Goal: Information Seeking & Learning: Learn about a topic

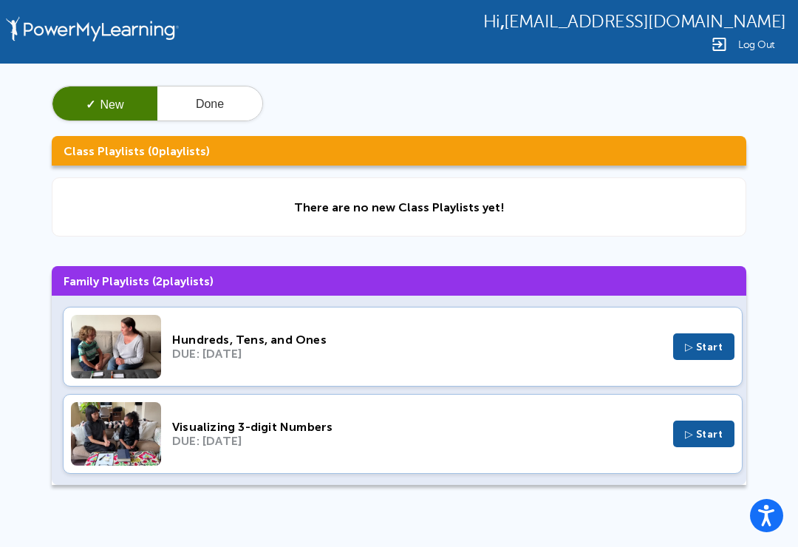
click at [673, 347] on button "▷ Start" at bounding box center [704, 346] width 62 height 27
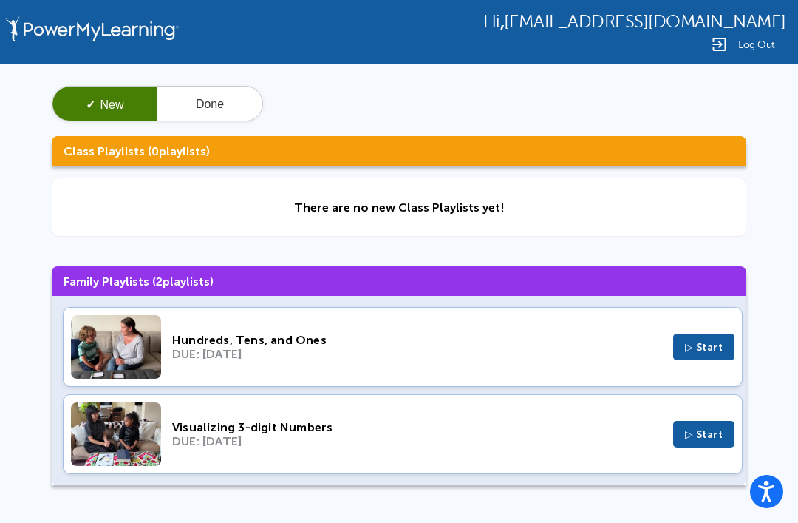
click at [407, 345] on div "Hundreds, Tens, and Ones" at bounding box center [417, 340] width 490 height 14
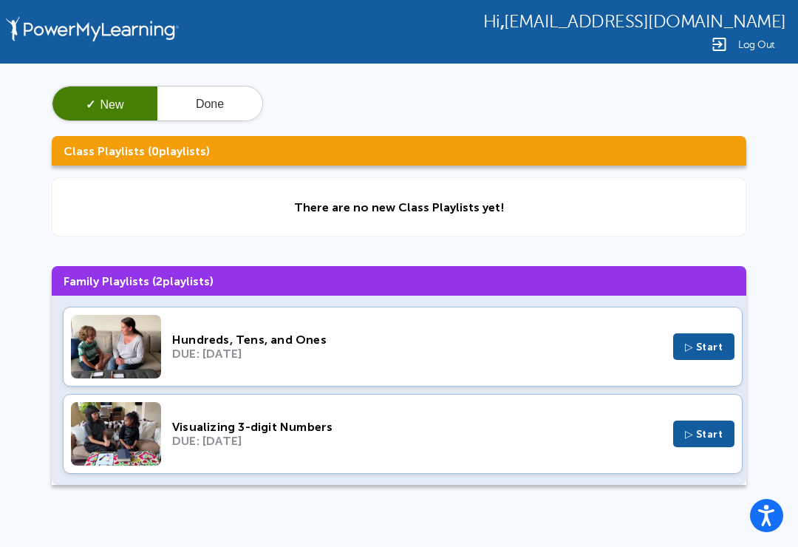
click at [129, 115] on button "✓ New" at bounding box center [104, 103] width 105 height 35
click at [217, 94] on button "Done" at bounding box center [209, 103] width 105 height 35
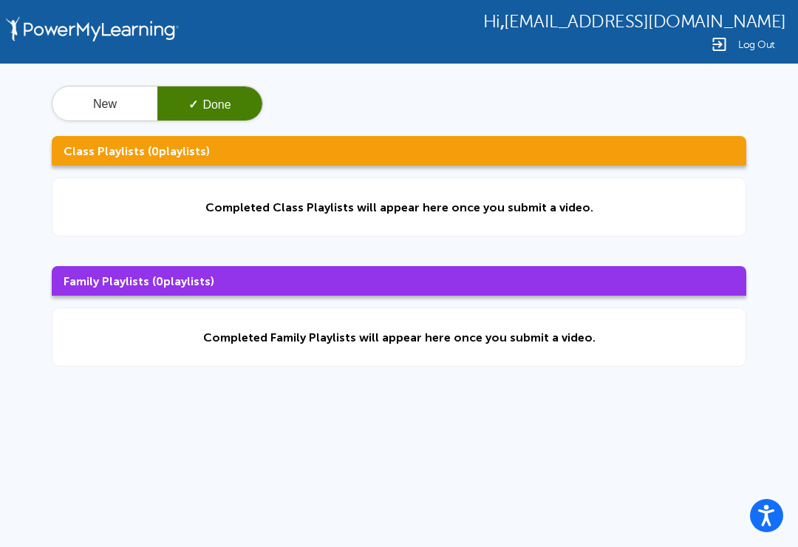
click at [119, 105] on button "New" at bounding box center [104, 103] width 105 height 35
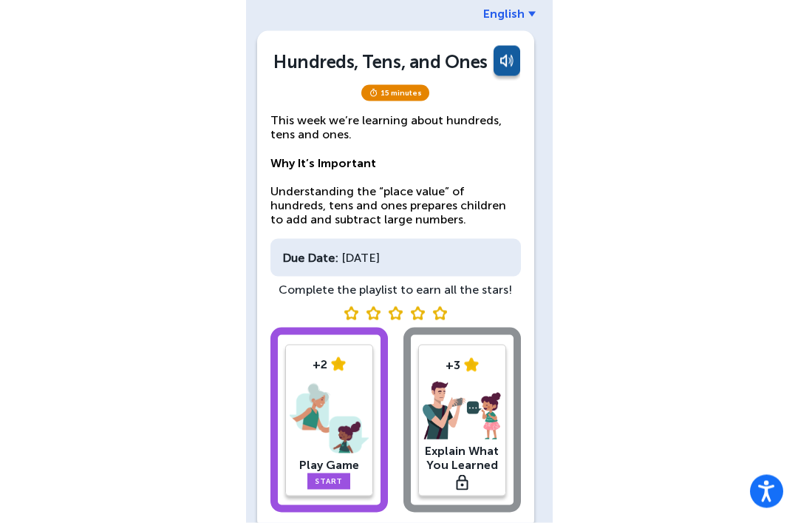
scroll to position [75, 0]
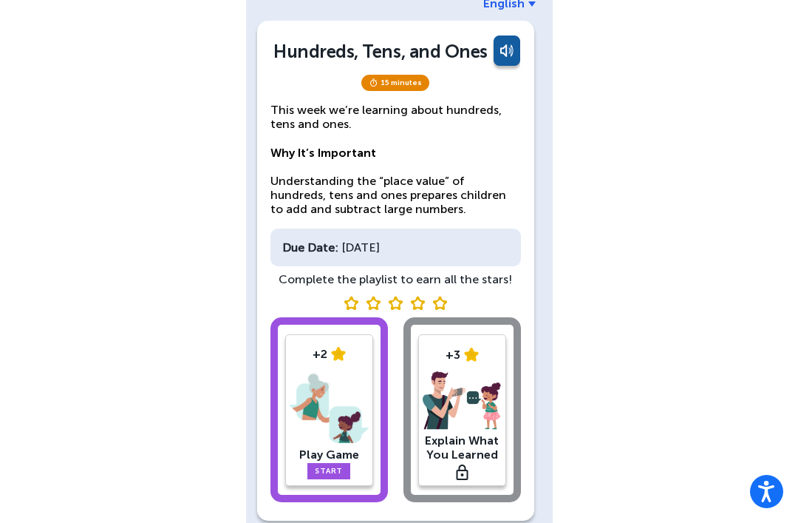
click at [347, 471] on link "Start" at bounding box center [328, 471] width 43 height 16
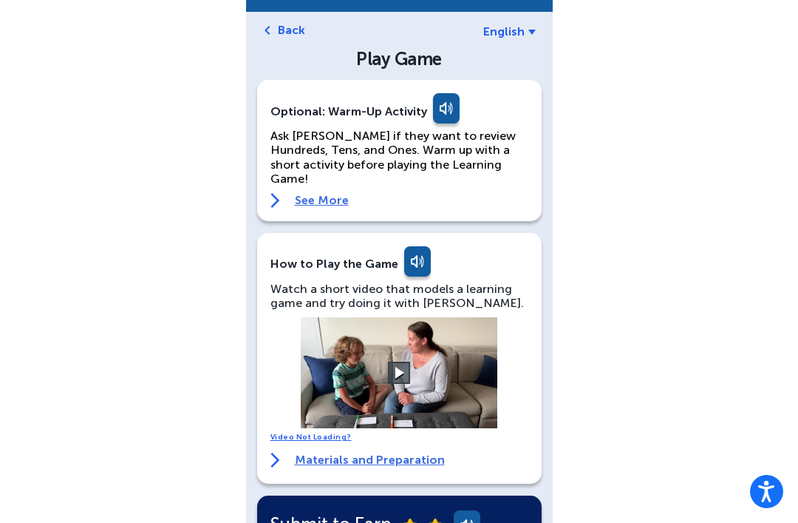
scroll to position [47, 0]
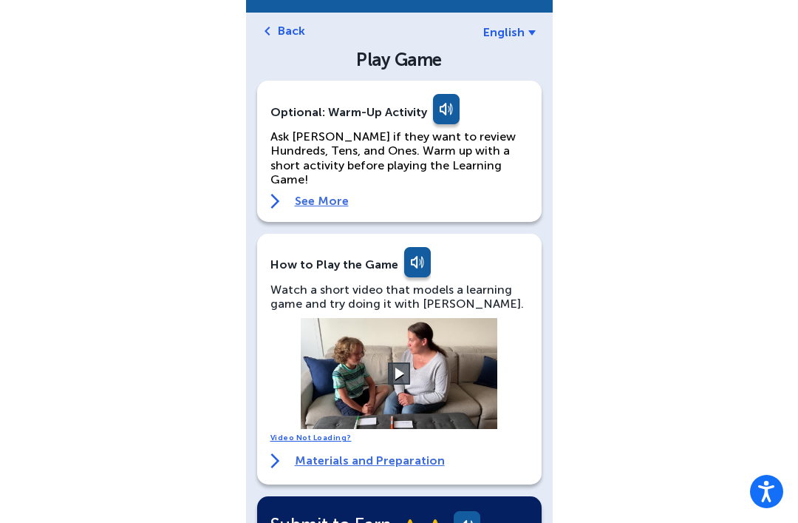
click at [449, 378] on video at bounding box center [399, 373] width 222 height 111
click at [415, 350] on video at bounding box center [399, 373] width 222 height 111
click at [395, 362] on button at bounding box center [399, 373] width 22 height 22
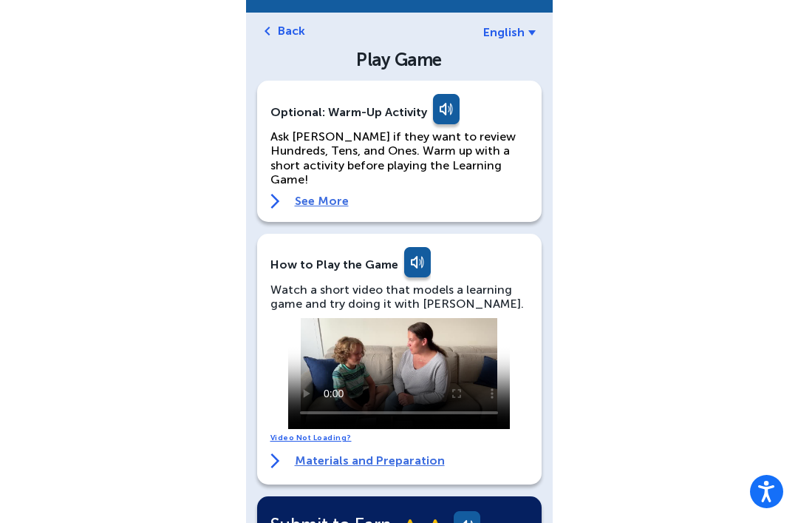
click at [299, 334] on video at bounding box center [399, 373] width 222 height 111
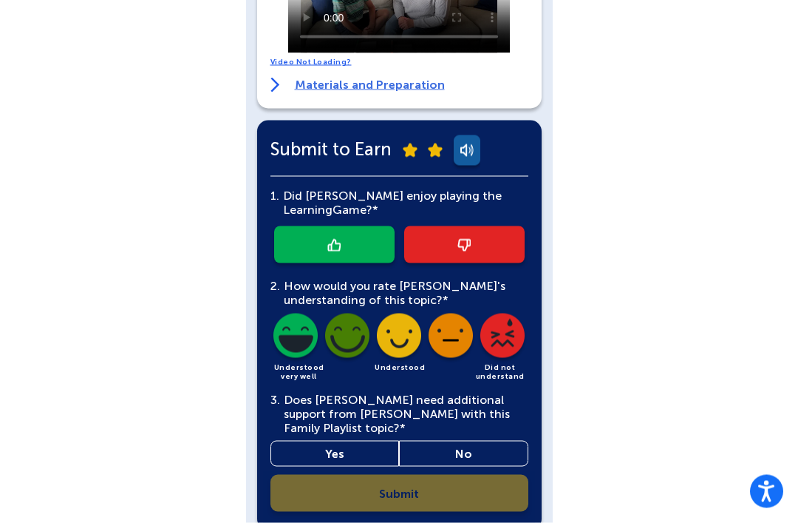
scroll to position [428, 0]
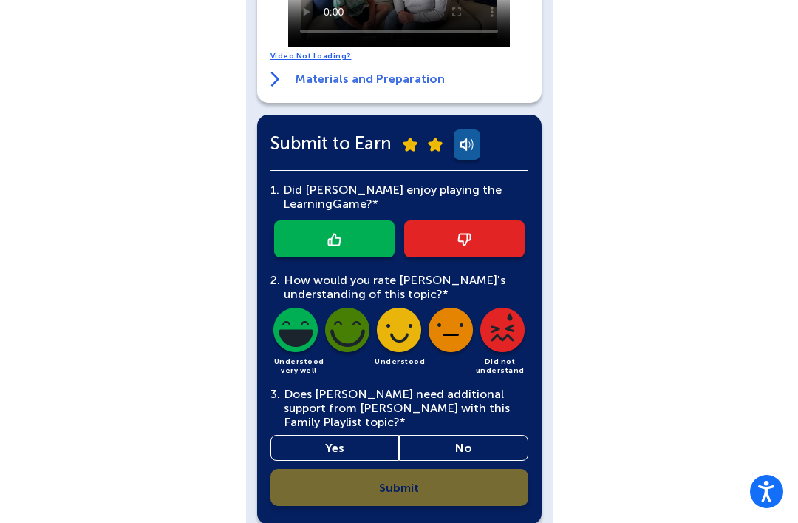
click at [358, 225] on link at bounding box center [334, 238] width 120 height 37
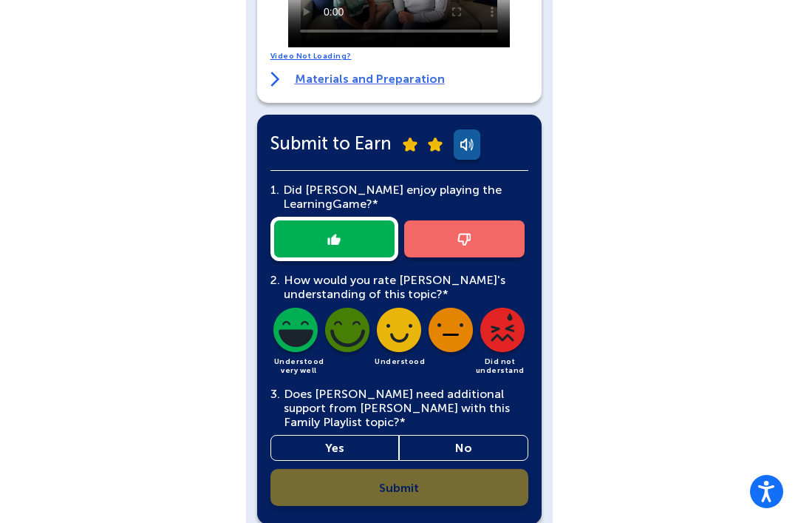
click at [298, 325] on img at bounding box center [296, 332] width 50 height 50
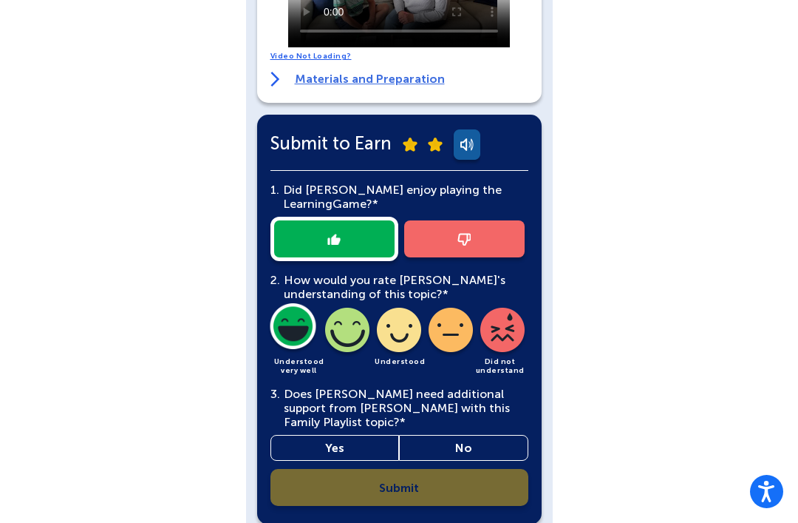
click at [460, 435] on link "No" at bounding box center [463, 448] width 129 height 26
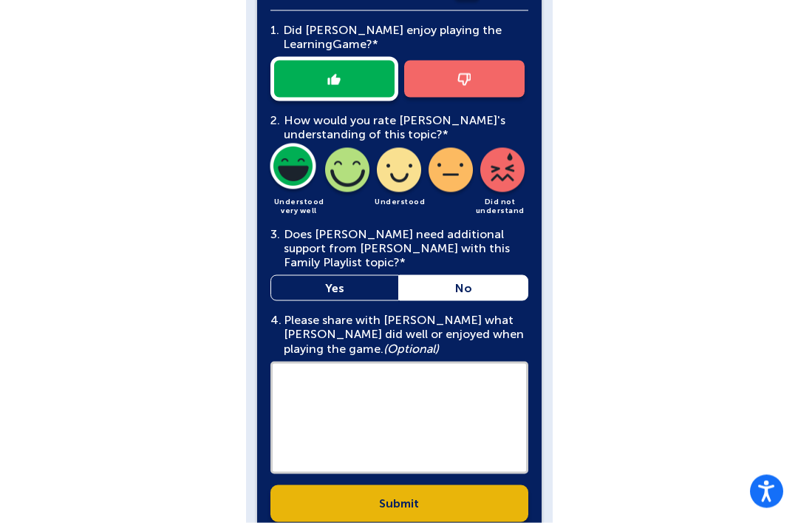
scroll to position [603, 0]
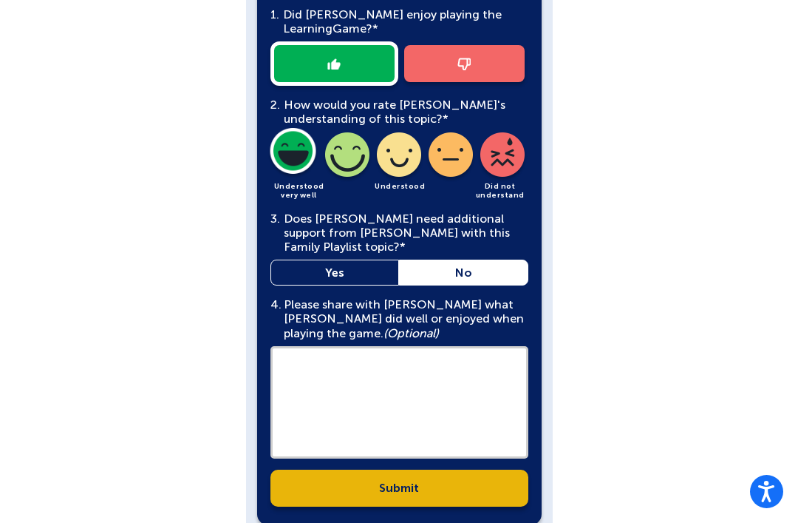
click at [397, 469] on link "Submit" at bounding box center [400, 487] width 258 height 37
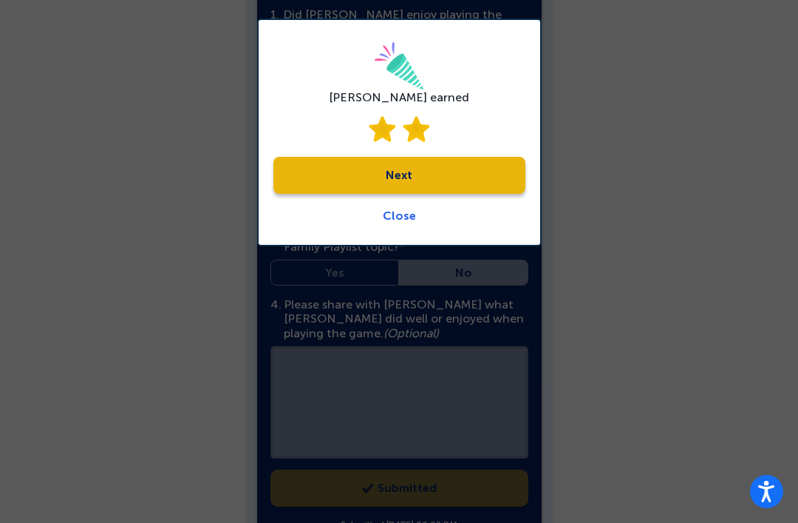
click at [505, 169] on link "Next" at bounding box center [399, 175] width 252 height 37
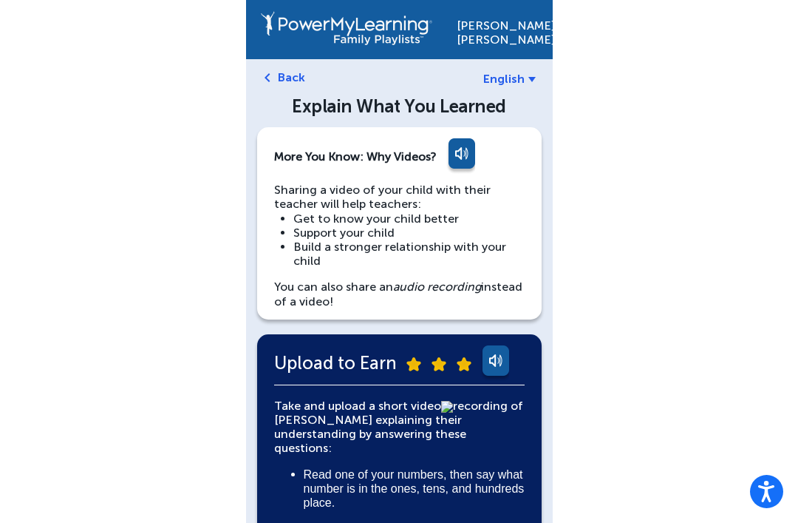
click at [297, 82] on link "Back" at bounding box center [291, 77] width 27 height 14
